Goal: Find specific page/section: Find specific page/section

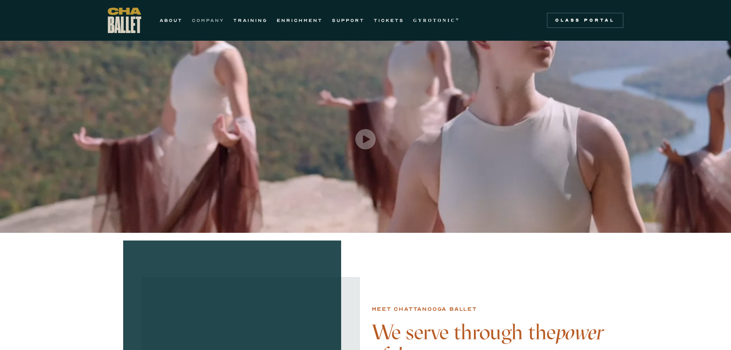
click at [209, 20] on link "COMPANY" at bounding box center [208, 20] width 32 height 9
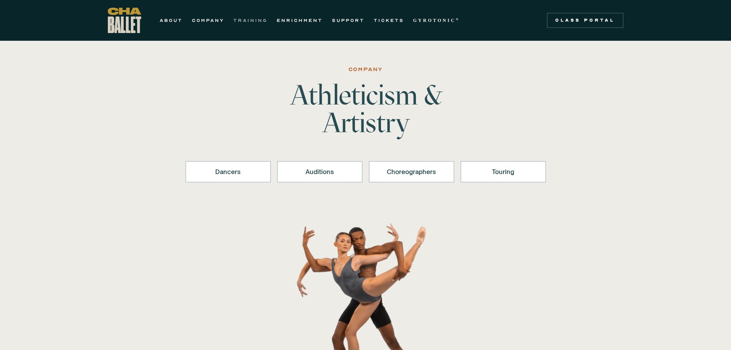
click at [249, 18] on link "TRAINING" at bounding box center [250, 20] width 34 height 9
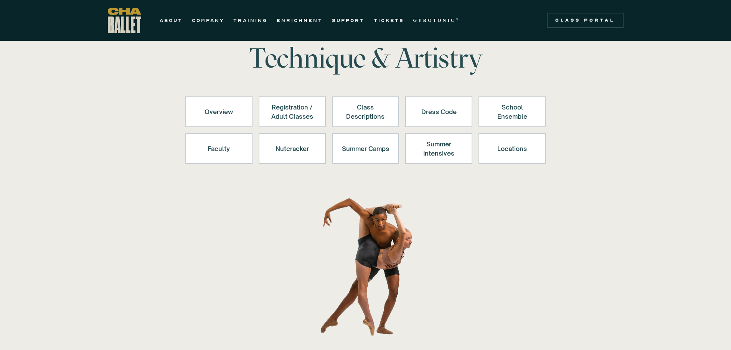
scroll to position [77, 0]
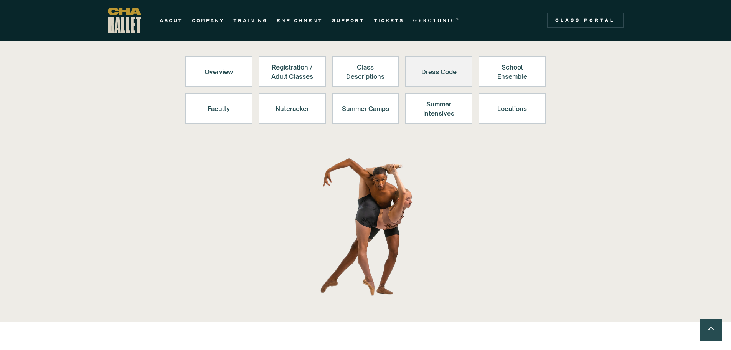
click at [454, 68] on div "Dress Code" at bounding box center [438, 72] width 47 height 18
click at [440, 73] on div "Dress Code" at bounding box center [438, 72] width 47 height 18
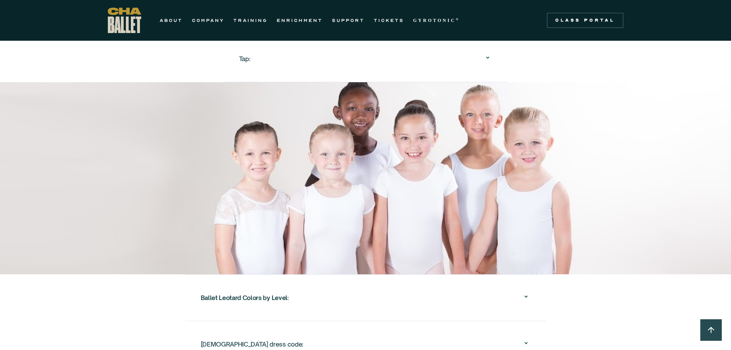
scroll to position [1229, 0]
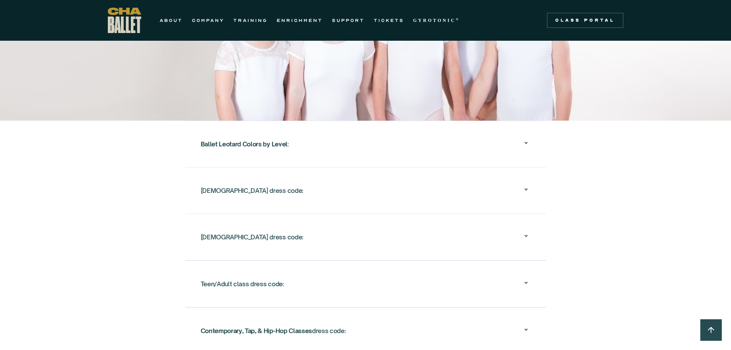
click at [528, 138] on icon at bounding box center [526, 142] width 9 height 9
